Goal: Transaction & Acquisition: Download file/media

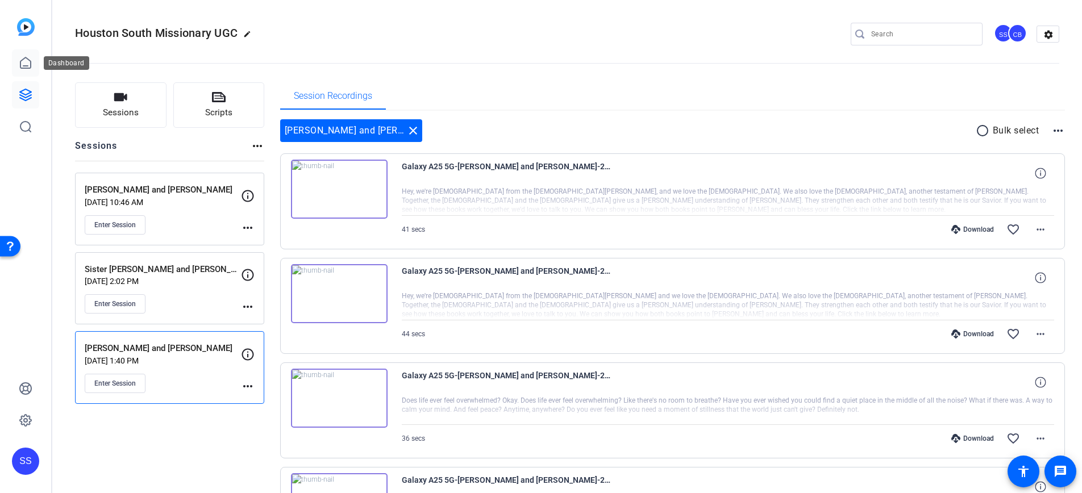
click at [16, 59] on link at bounding box center [25, 62] width 27 height 27
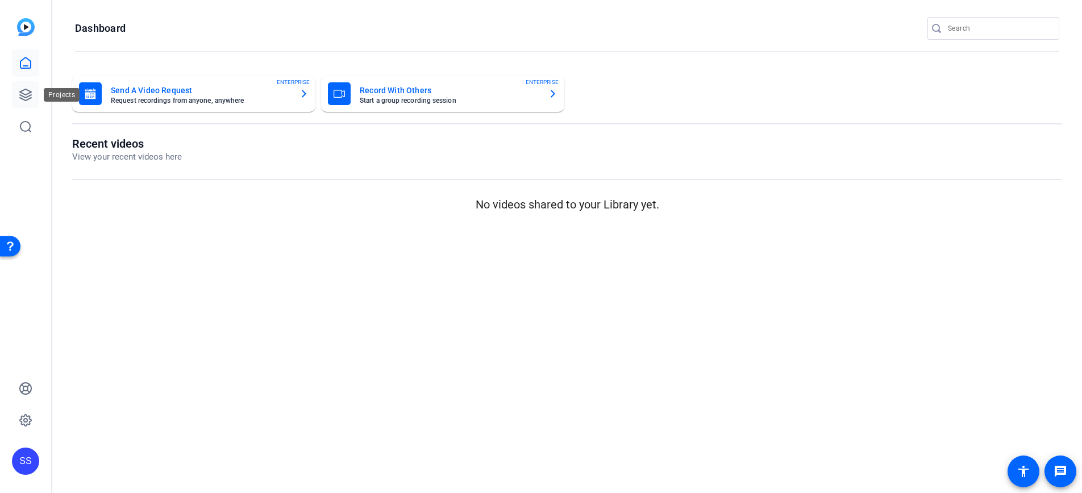
click at [33, 89] on link at bounding box center [25, 94] width 27 height 27
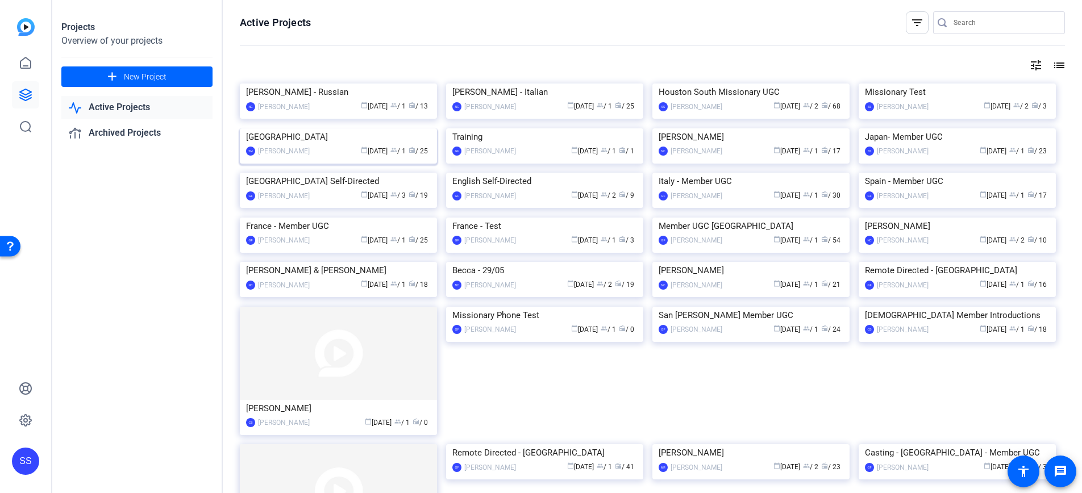
click at [281, 128] on img at bounding box center [338, 128] width 197 height 0
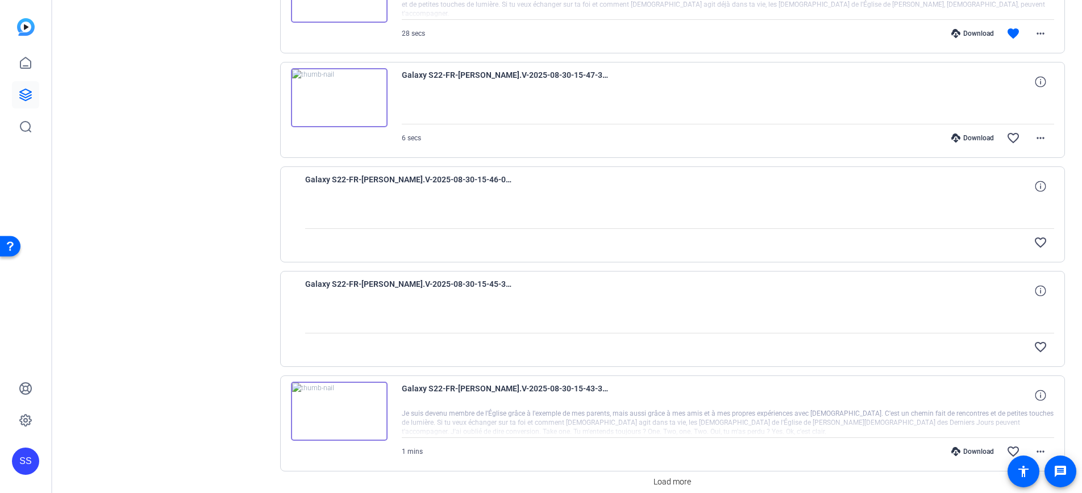
scroll to position [764, 0]
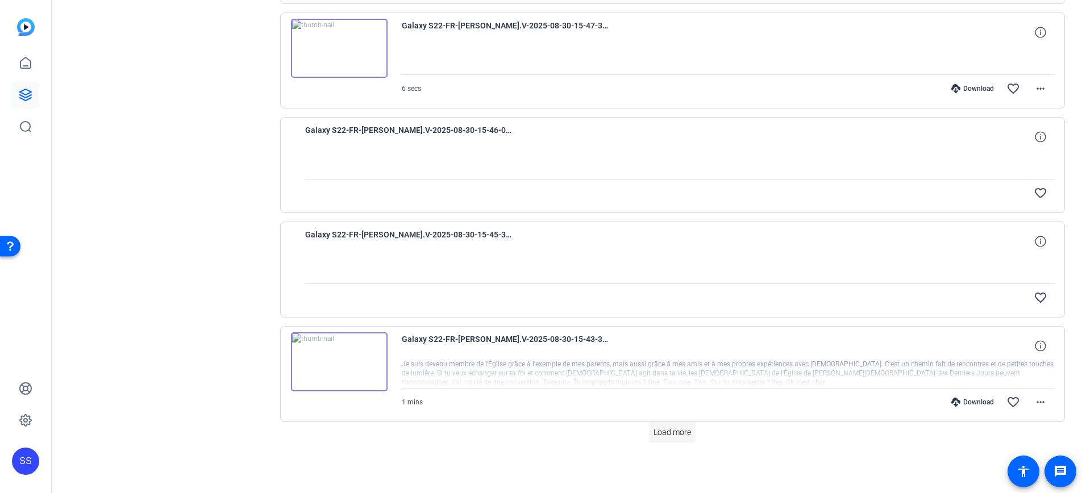
click at [671, 435] on span "Load more" at bounding box center [673, 433] width 38 height 12
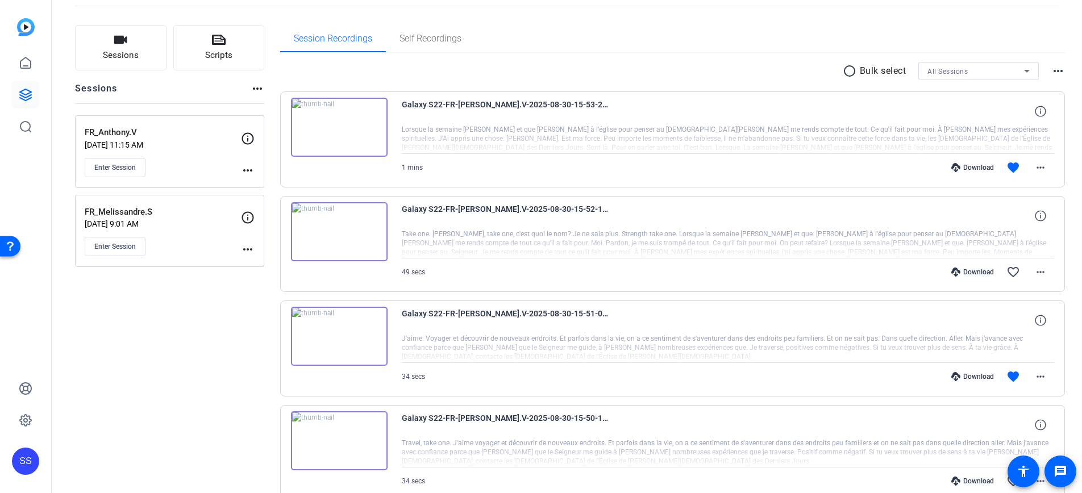
scroll to position [0, 0]
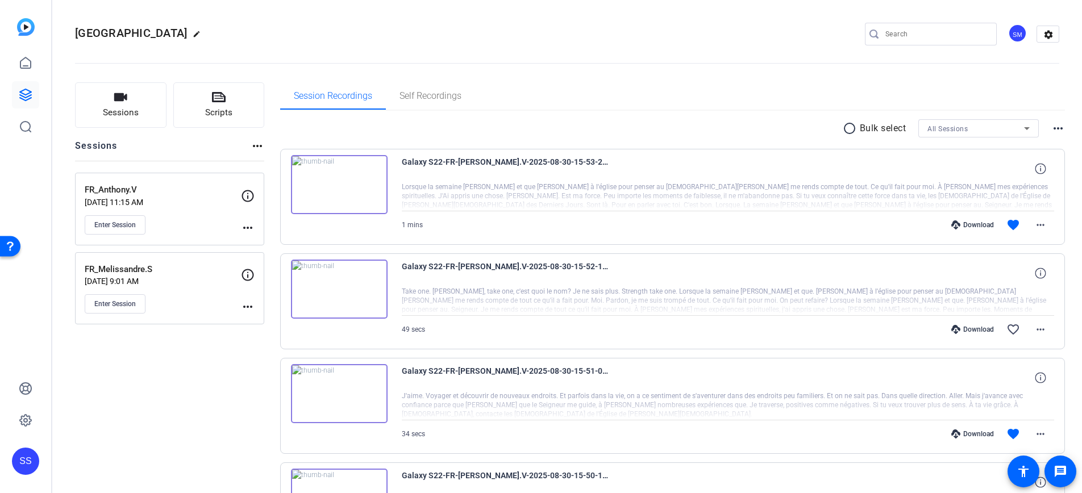
click at [181, 213] on div "FR_Anthony.V [DATE] 11:15 AM Enter Session" at bounding box center [163, 209] width 156 height 51
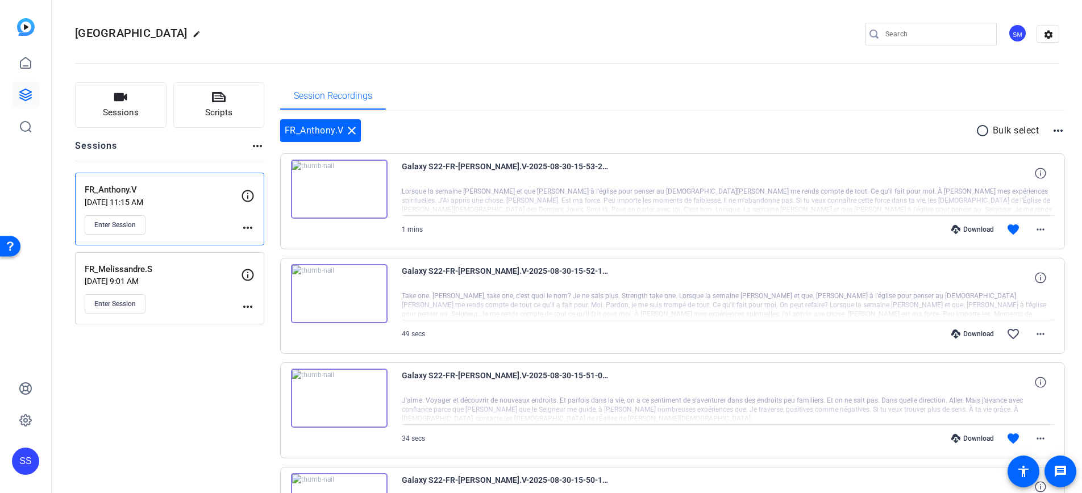
click at [972, 230] on div "Download" at bounding box center [973, 229] width 54 height 9
click at [209, 285] on p "[DATE] 9:01 AM" at bounding box center [163, 281] width 156 height 9
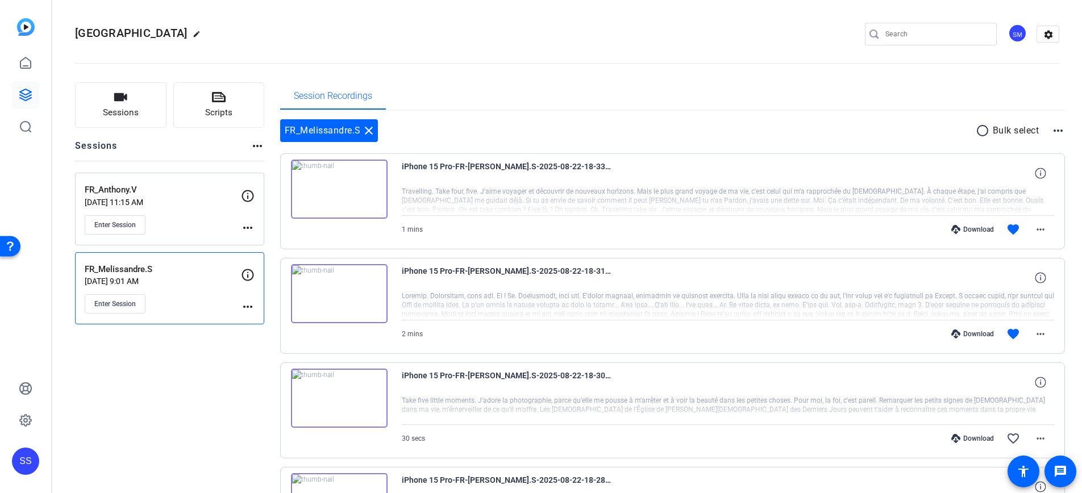
scroll to position [4, 0]
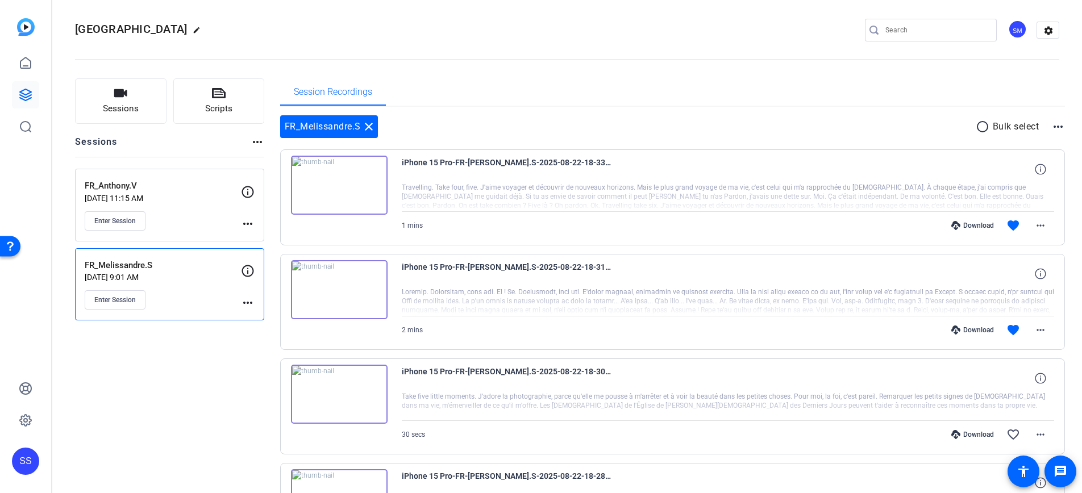
click at [982, 223] on div "Download" at bounding box center [973, 225] width 54 height 9
click at [787, 26] on div "FRANCE edit SM settings" at bounding box center [567, 30] width 984 height 17
